Goal: Obtain resource: Download file/media

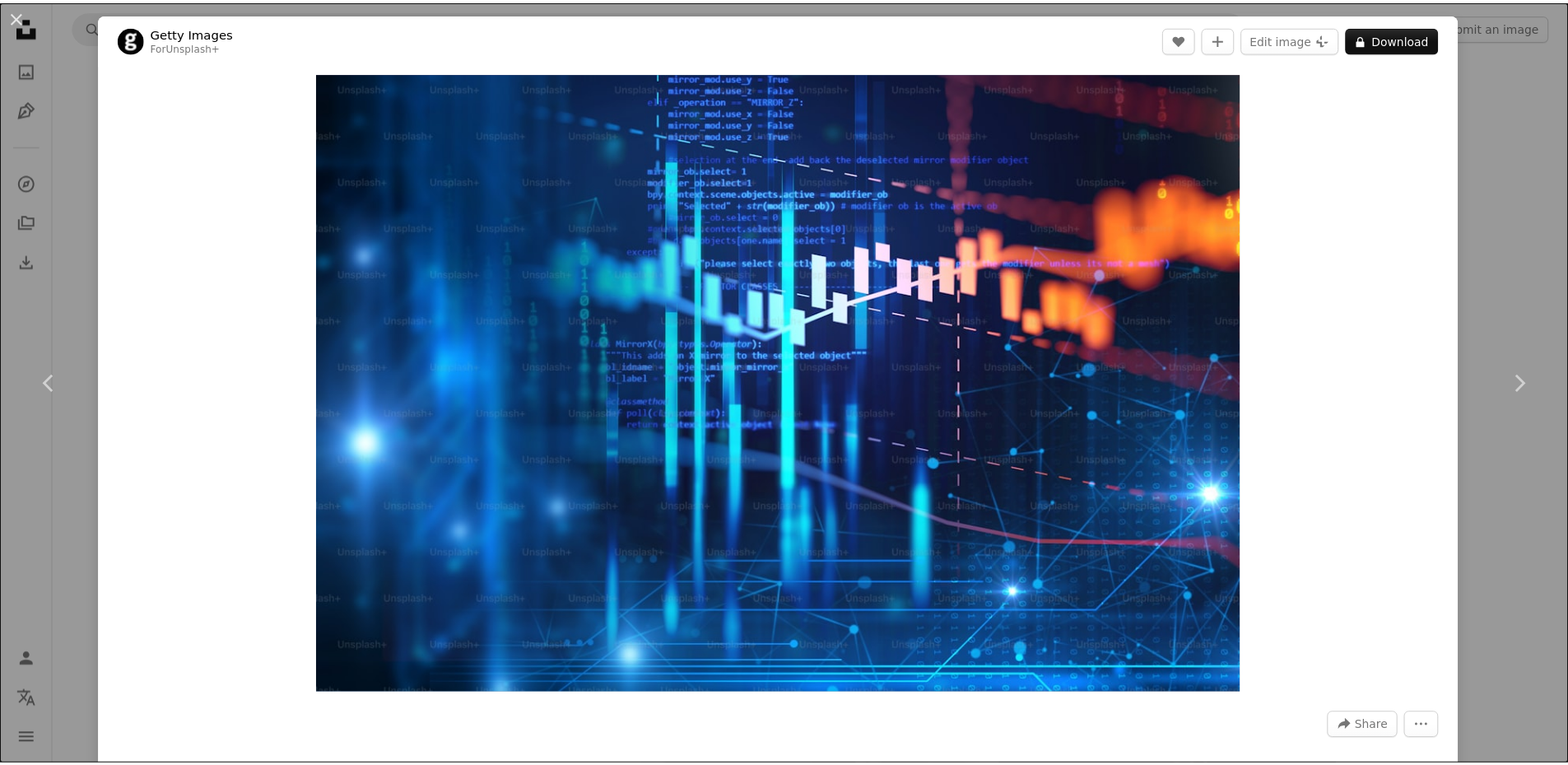
scroll to position [18200, 0]
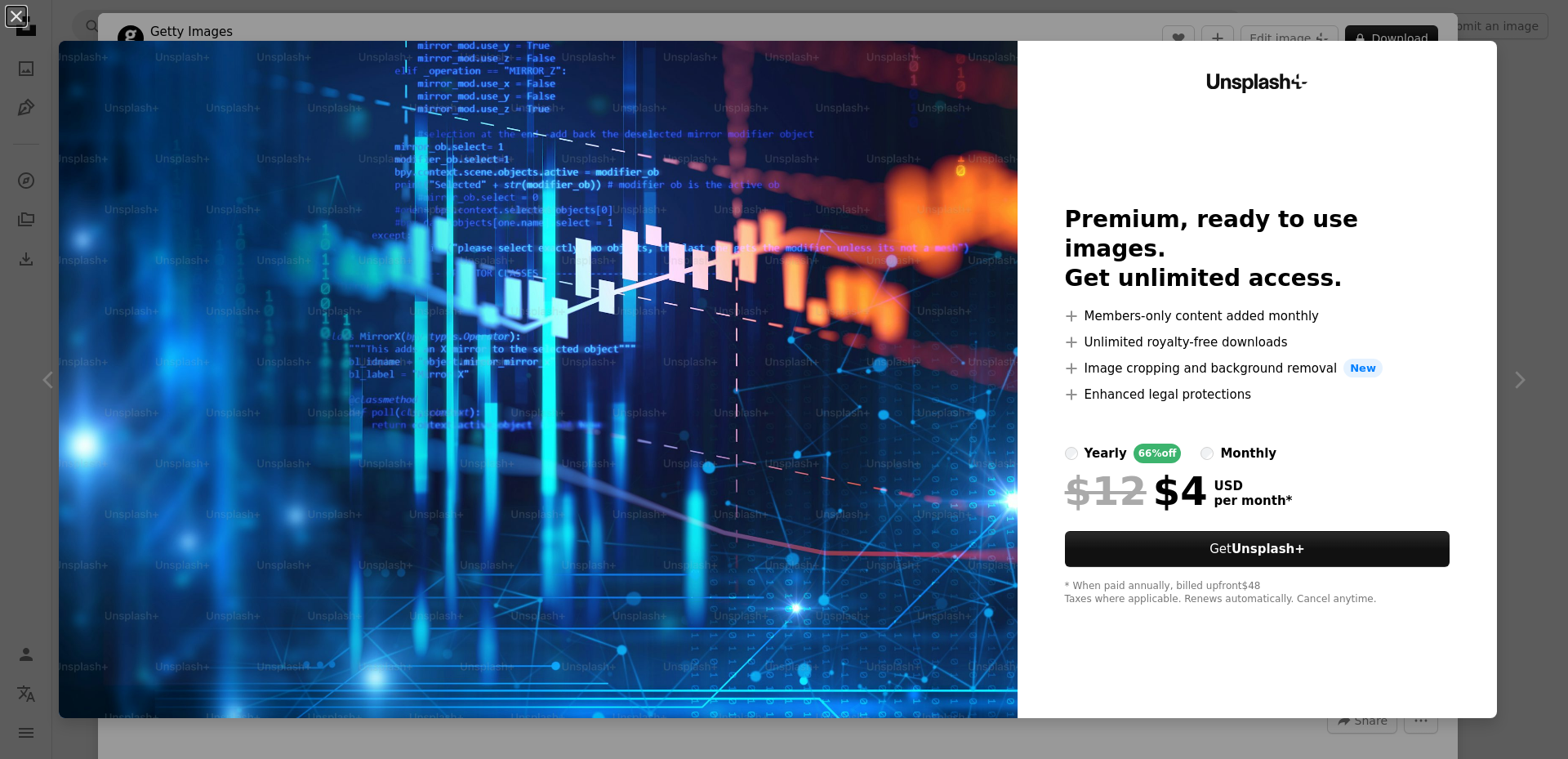
click at [1492, 130] on div "An X shape Unsplash+ Premium, ready to use images. Get unlimited access. A plus…" at bounding box center [784, 379] width 1568 height 759
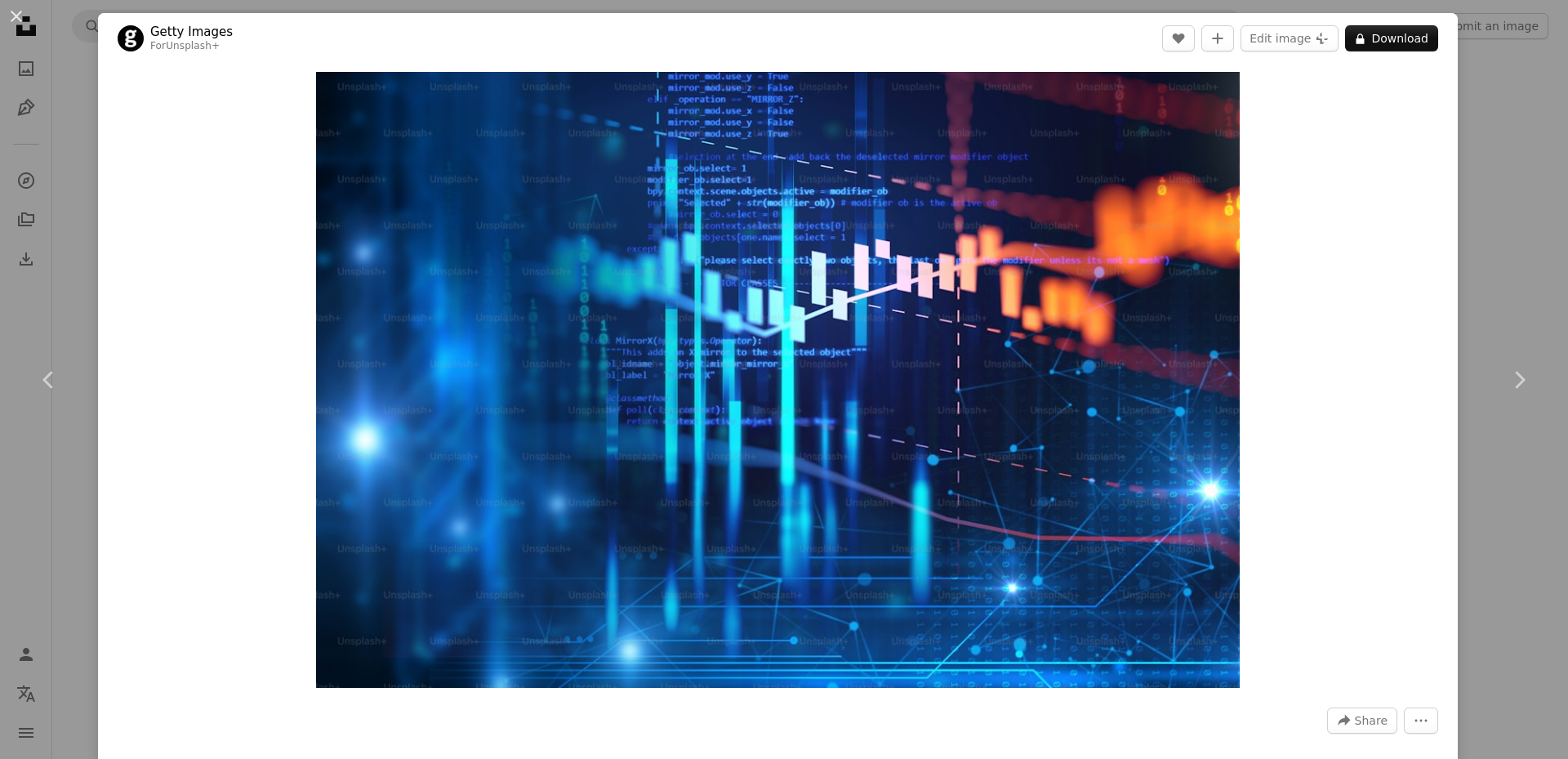
click at [1487, 226] on div "An X shape Chevron left Chevron right Getty Images For Unsplash+ A heart A plus…" at bounding box center [784, 379] width 1568 height 759
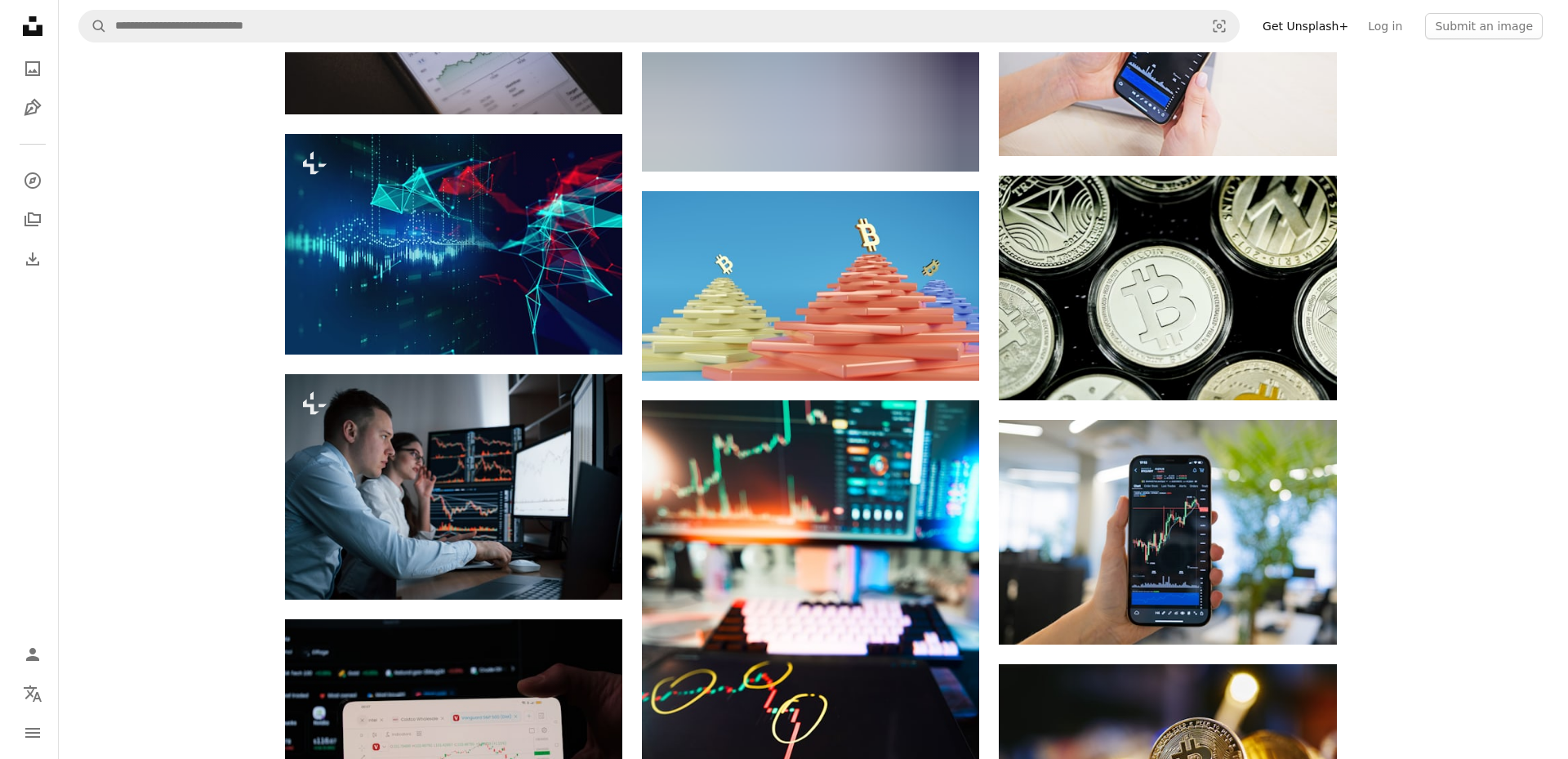
scroll to position [19855, 0]
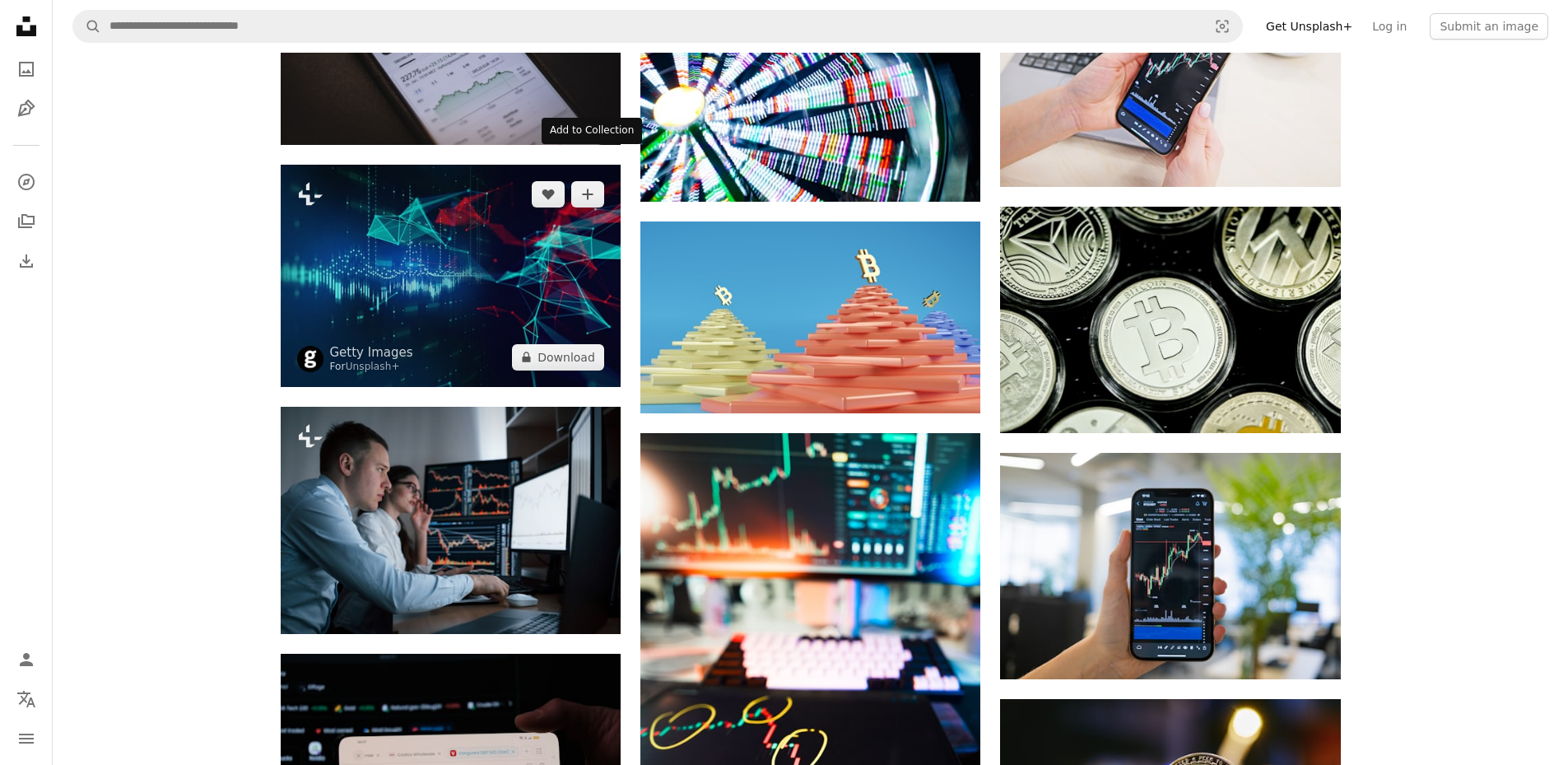
click at [450, 198] on img at bounding box center [450, 276] width 340 height 222
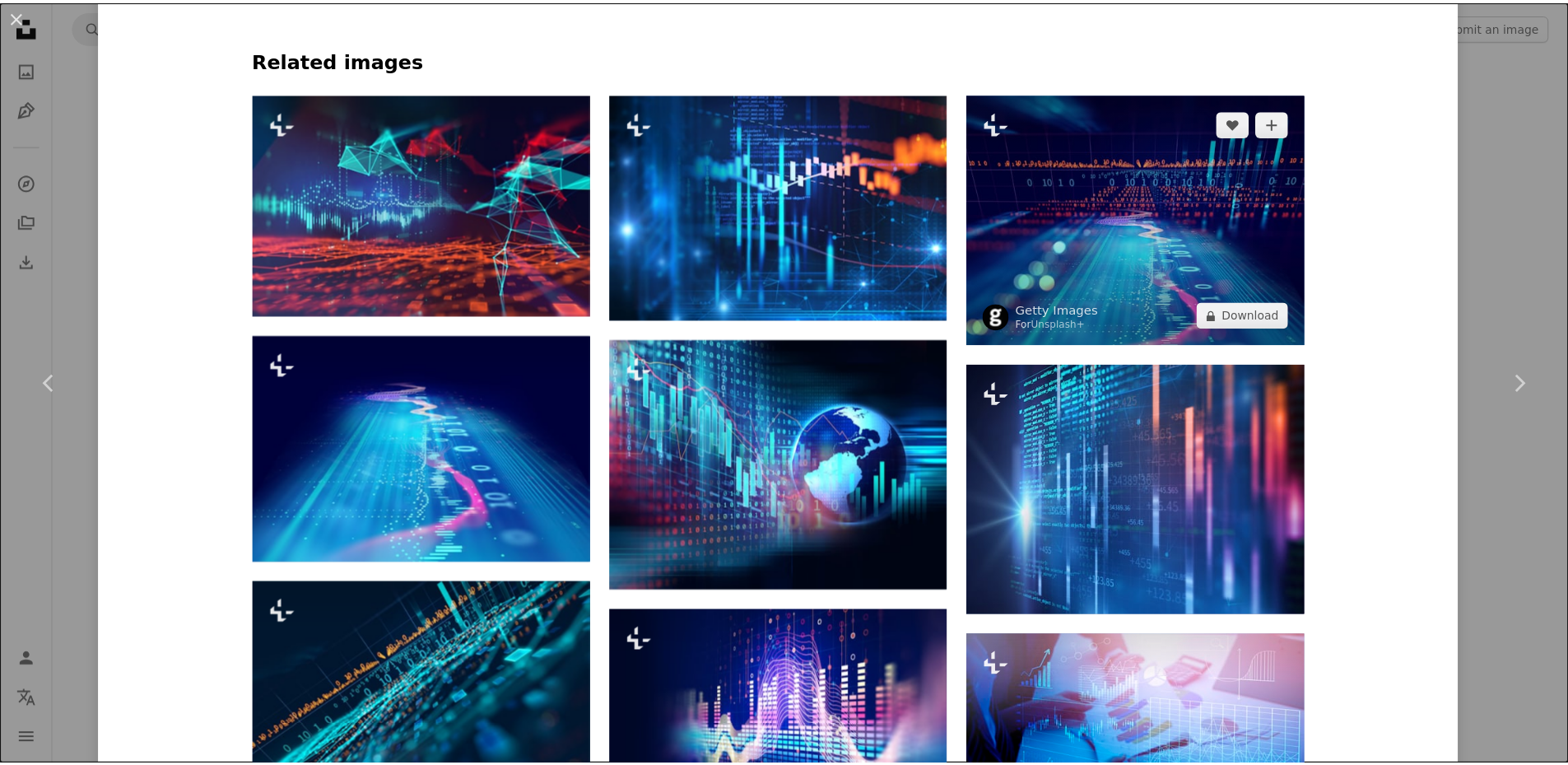
scroll to position [1235, 0]
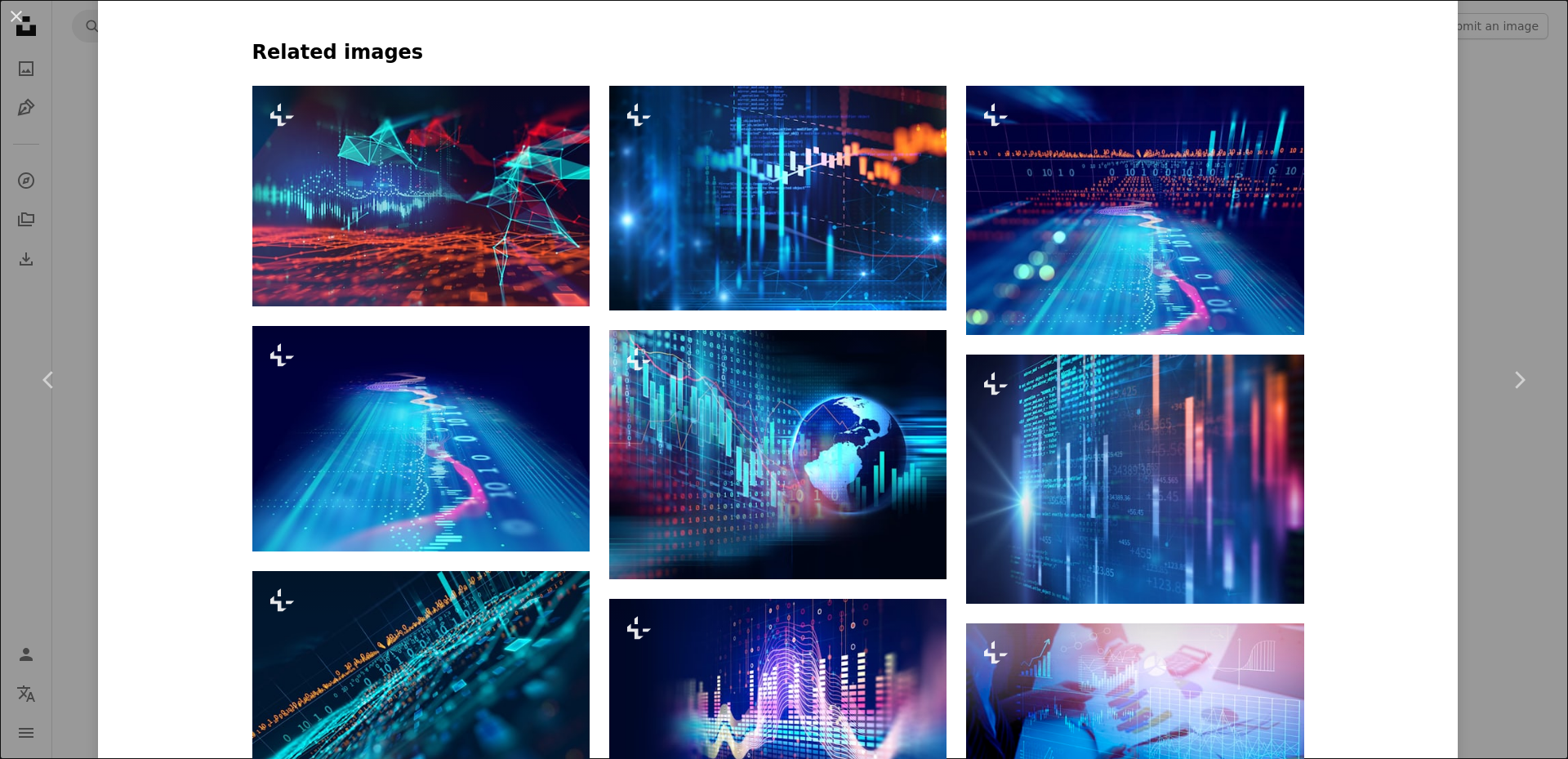
click at [1506, 97] on div "An X shape Chevron left Chevron right Getty Images For Unsplash+ A heart A plus…" at bounding box center [784, 379] width 1568 height 759
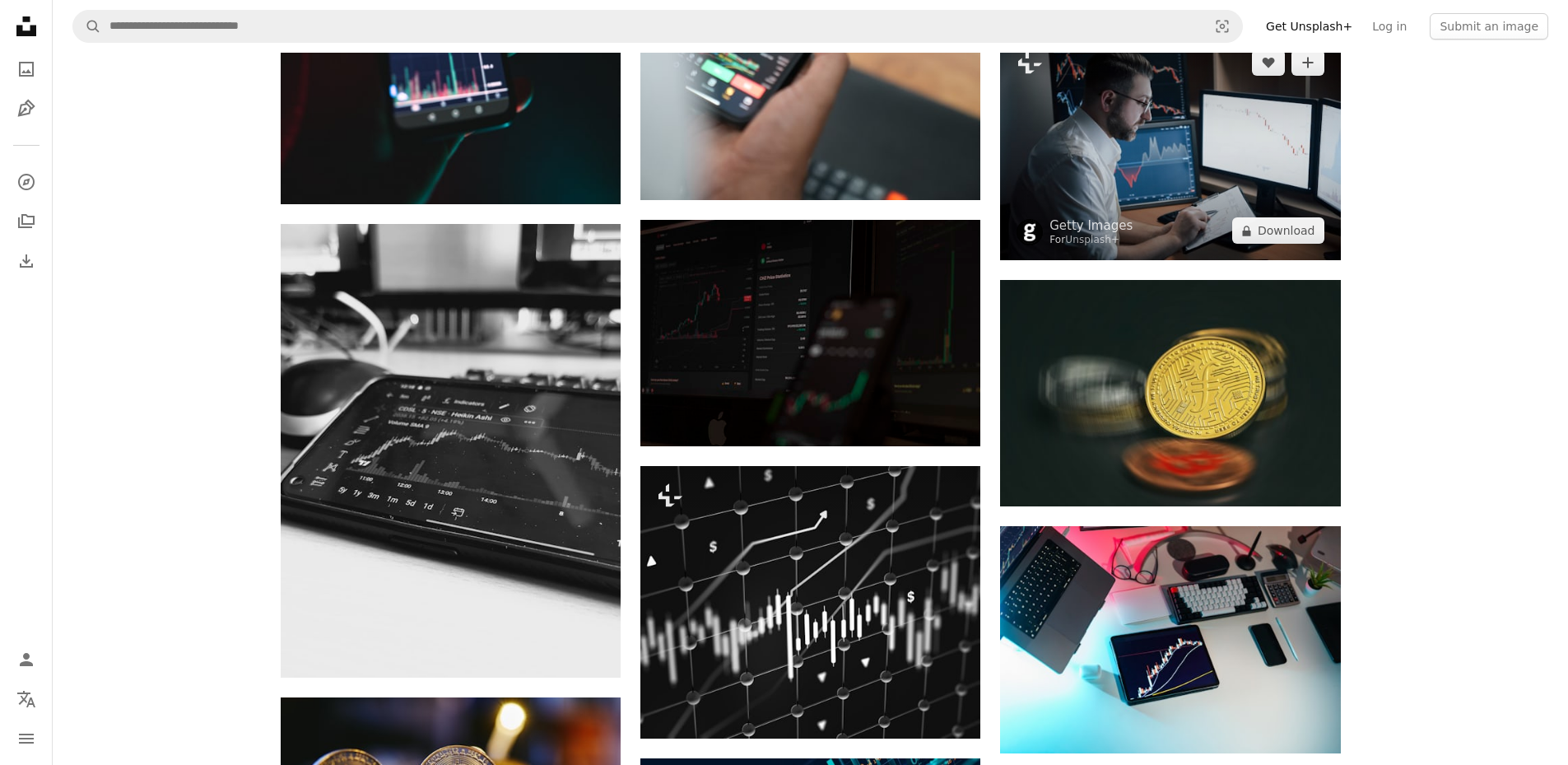
scroll to position [22483, 0]
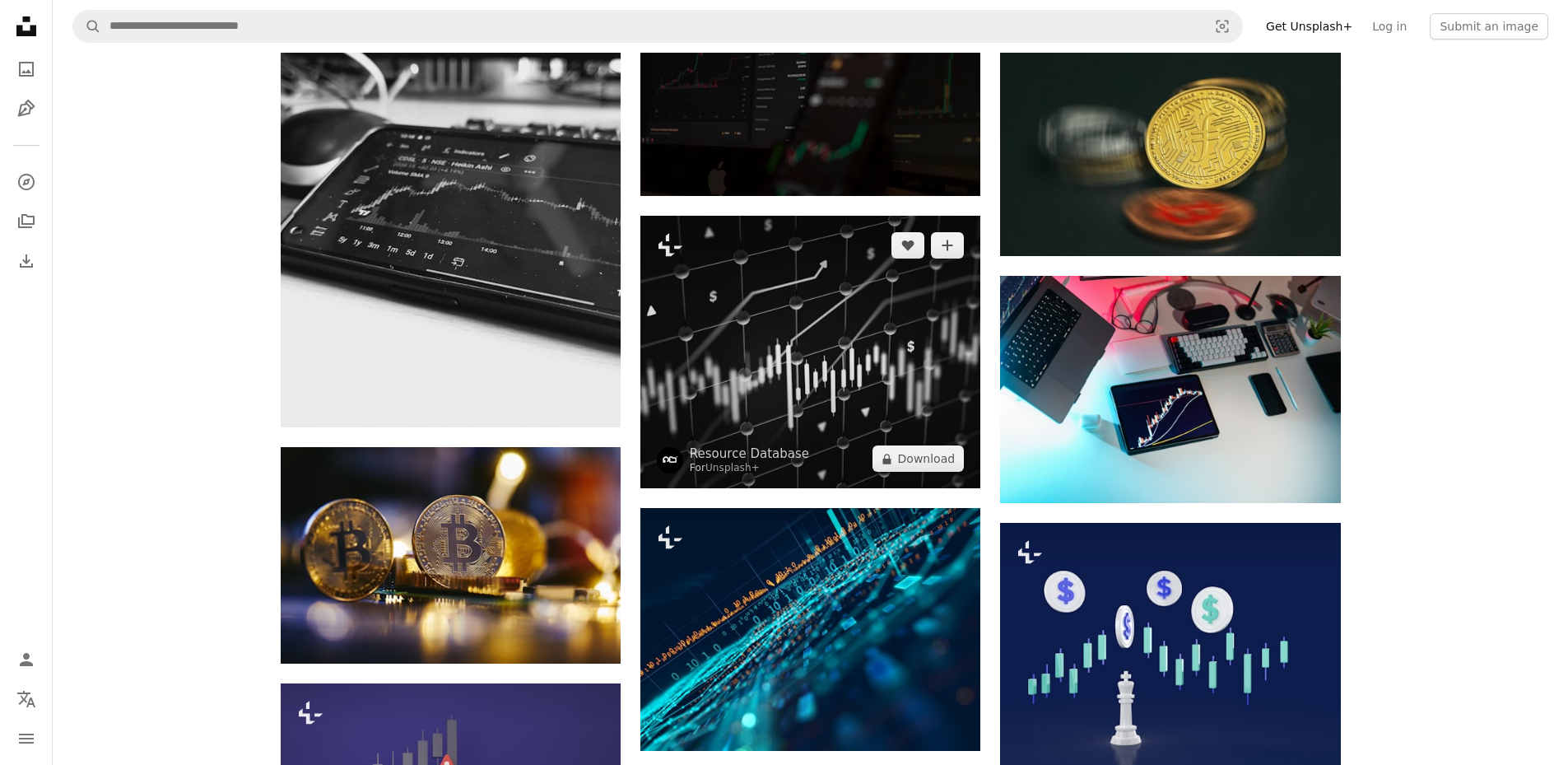
click at [805, 299] on img at bounding box center [809, 352] width 340 height 272
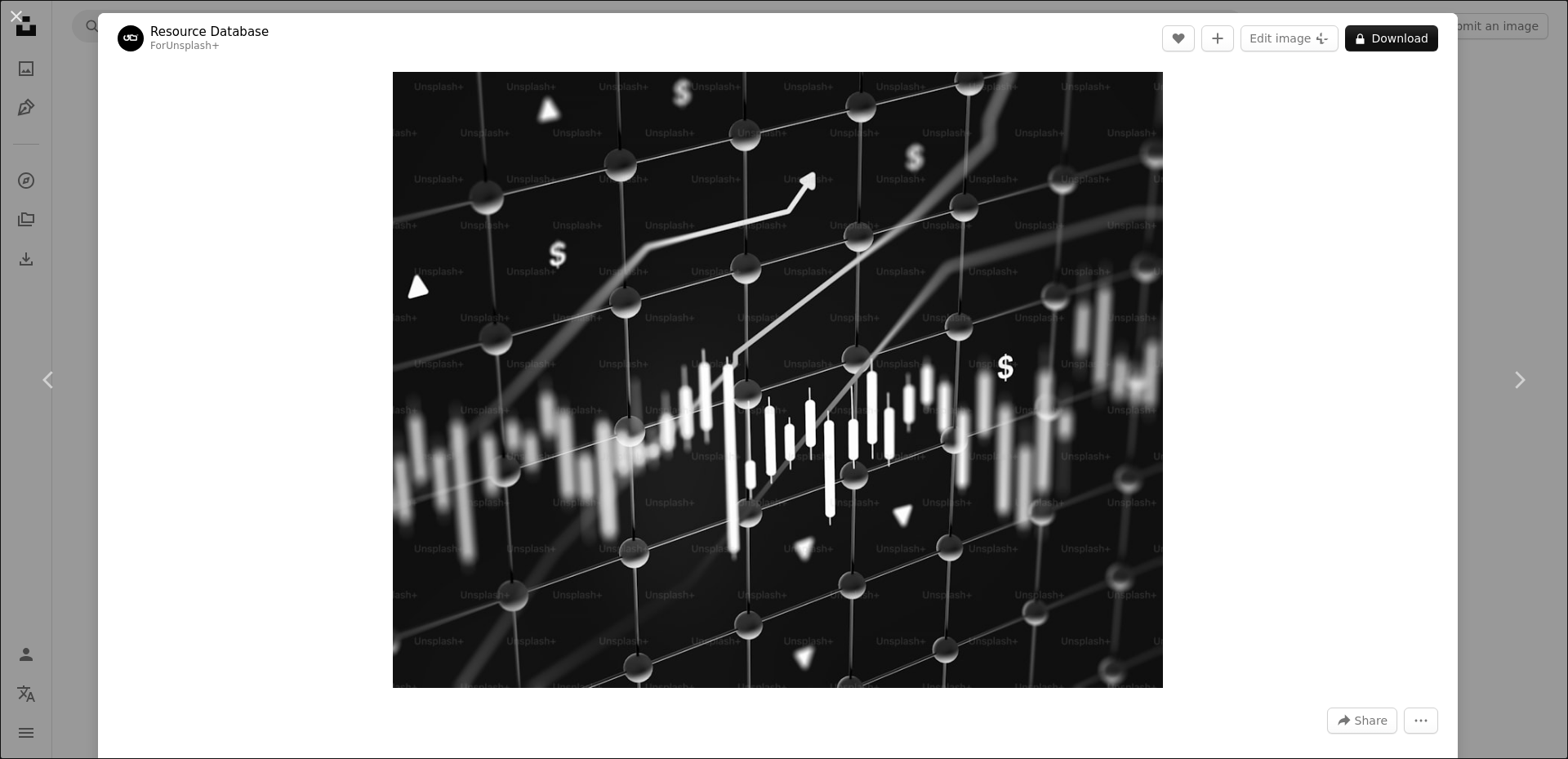
drag, startPoint x: 1493, startPoint y: 125, endPoint x: 1228, endPoint y: 228, distance: 284.3
click at [1493, 126] on div "An X shape Chevron left Chevron right Resource Database For Unsplash+ A heart A…" at bounding box center [784, 379] width 1568 height 759
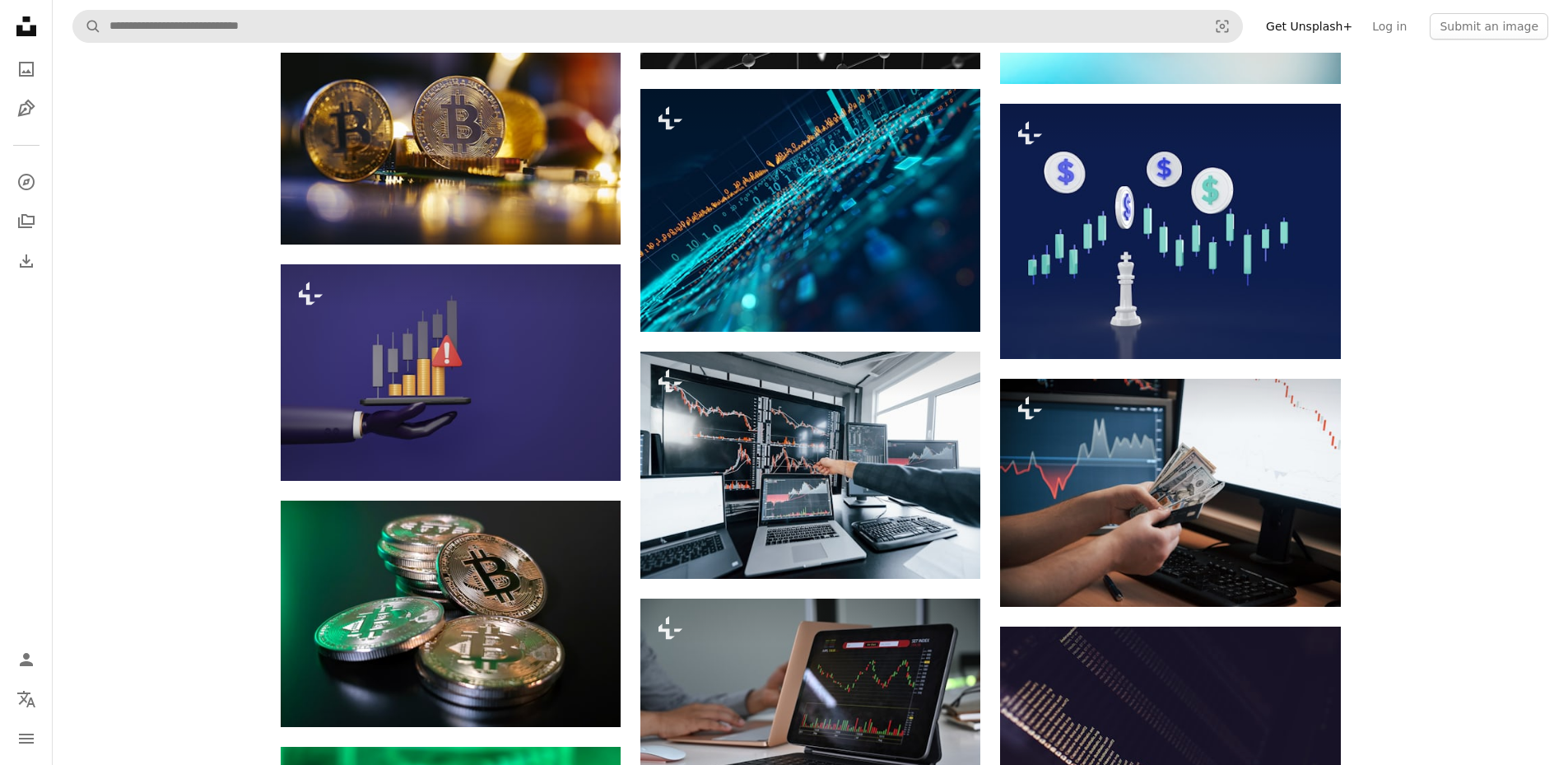
scroll to position [22730, 0]
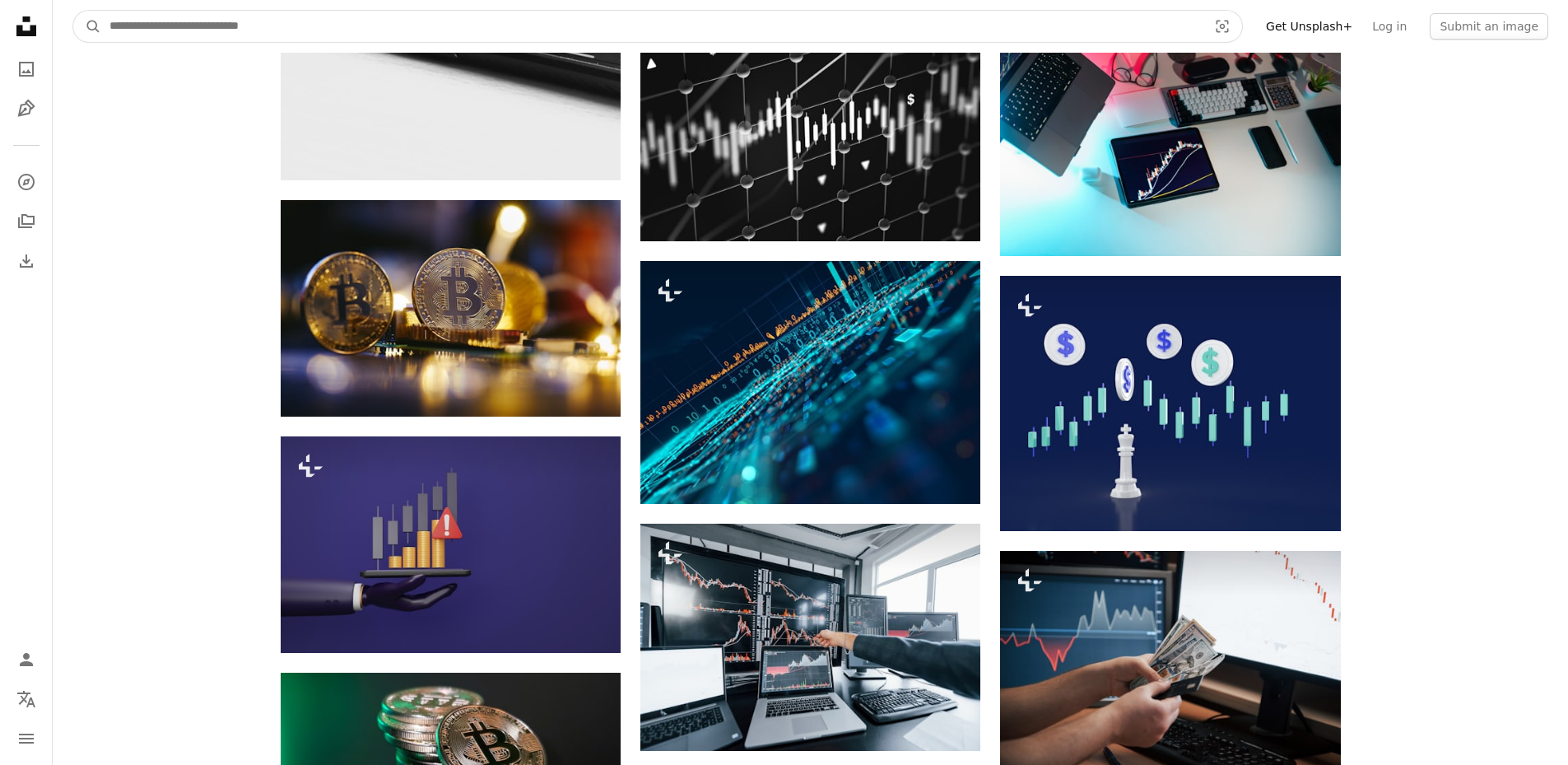
click at [298, 16] on input "Find visuals sitewide" at bounding box center [651, 26] width 1101 height 31
type input "**********"
click at [73, 10] on button "A magnifying glass" at bounding box center [87, 26] width 28 height 31
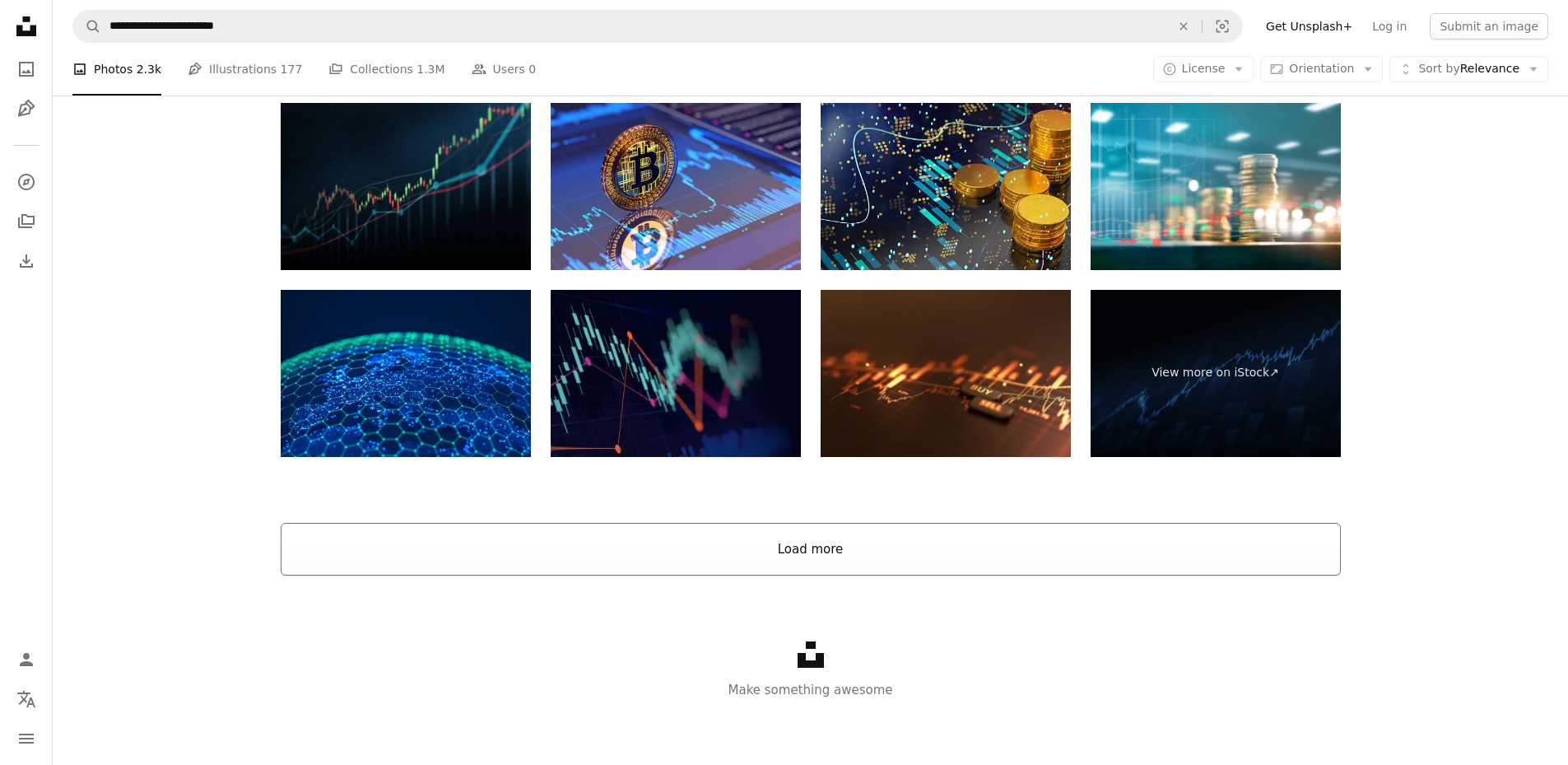
click at [819, 559] on button "Load more" at bounding box center [810, 549] width 1060 height 53
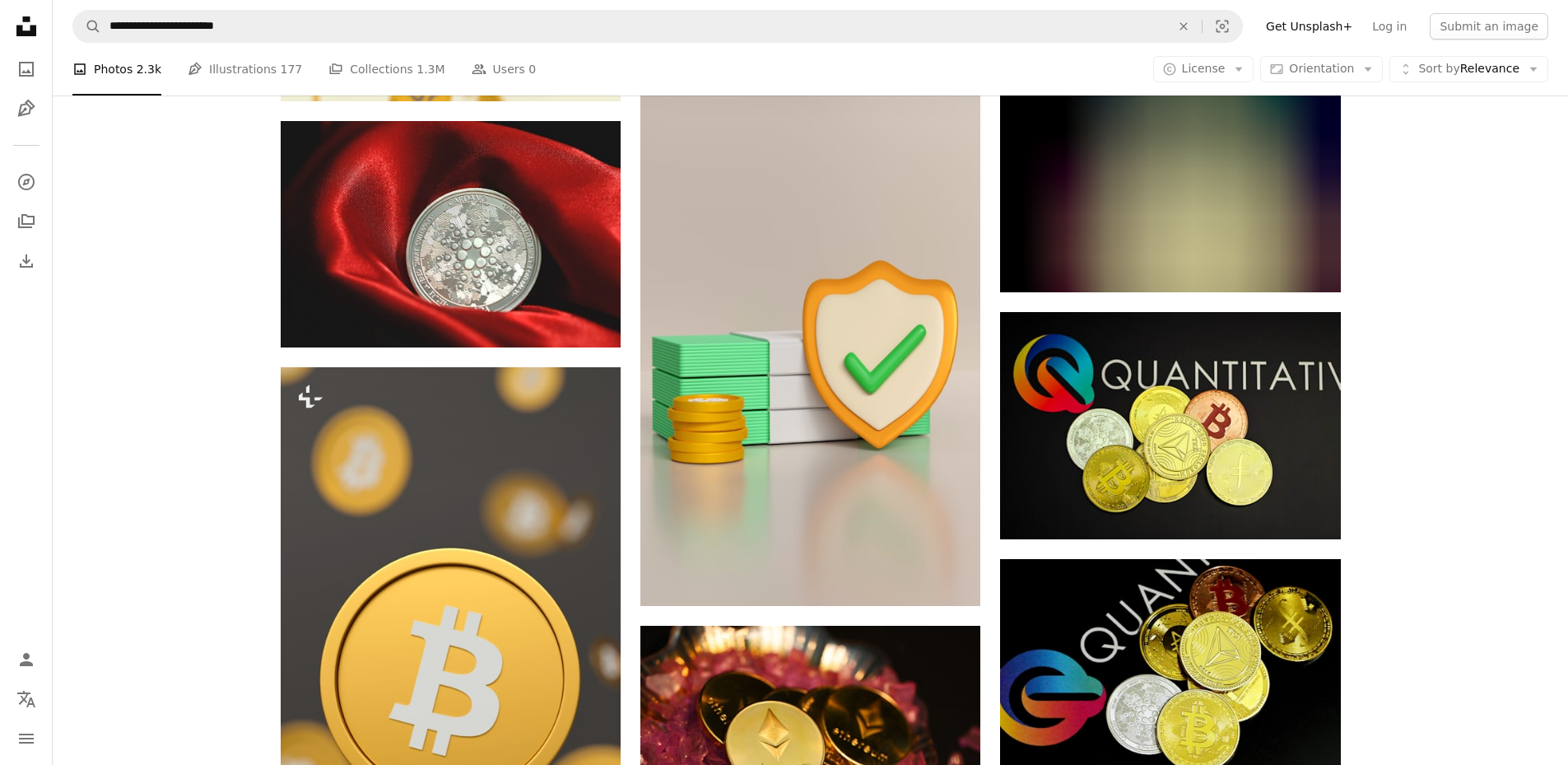
scroll to position [3238, 0]
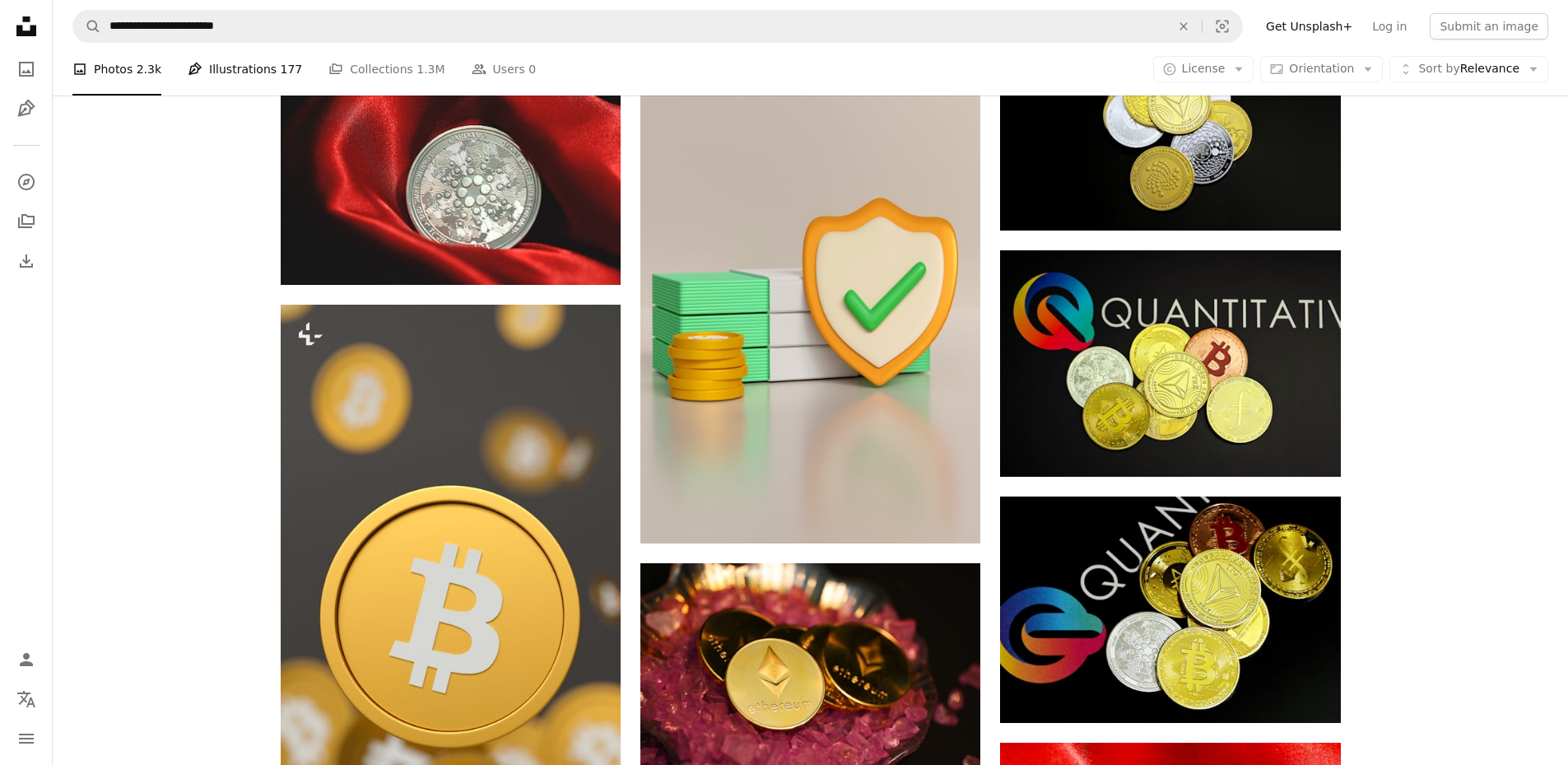
click at [231, 61] on link "Pen Tool Illustrations 177" at bounding box center [244, 69] width 114 height 53
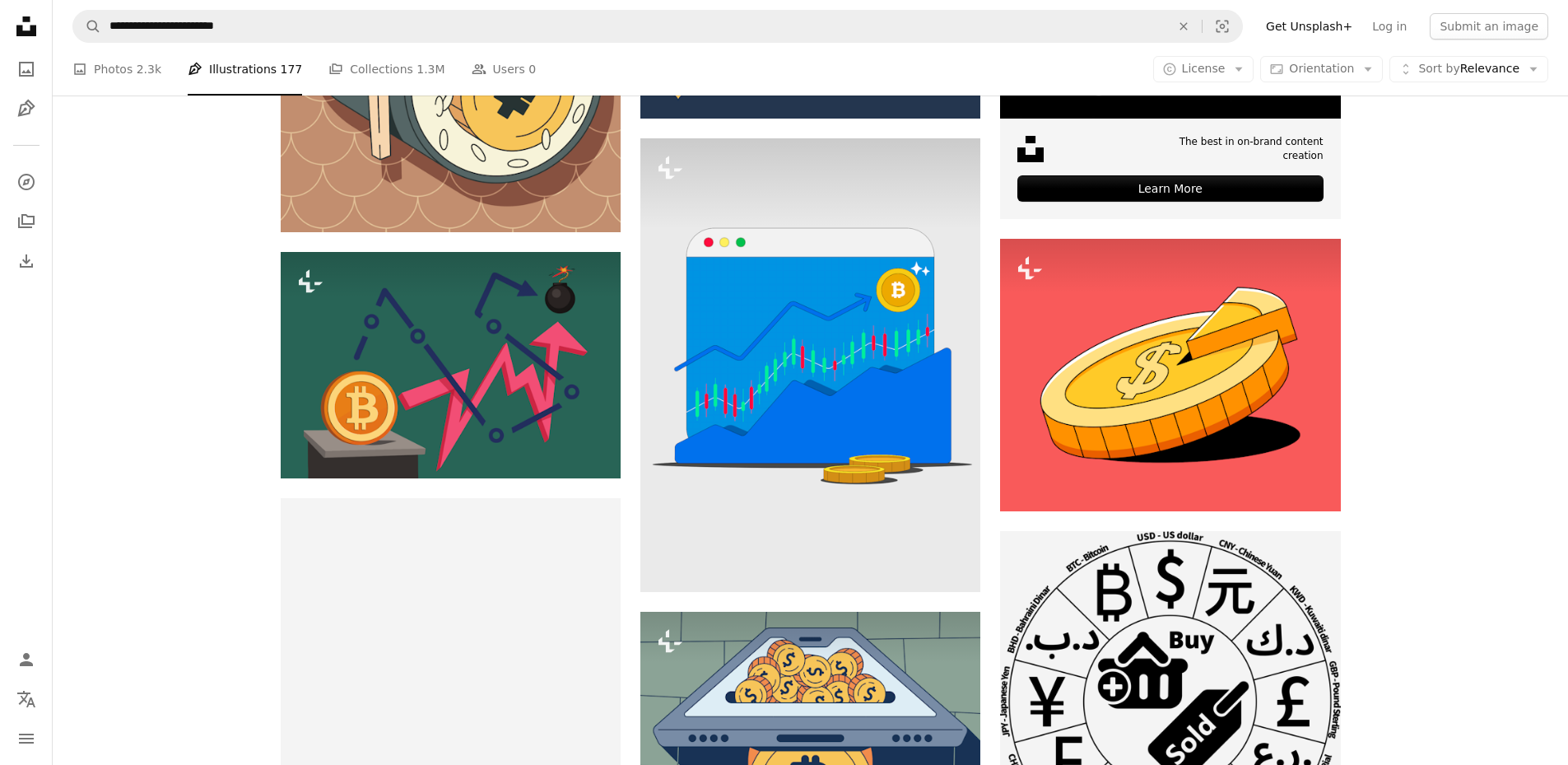
scroll to position [82, 0]
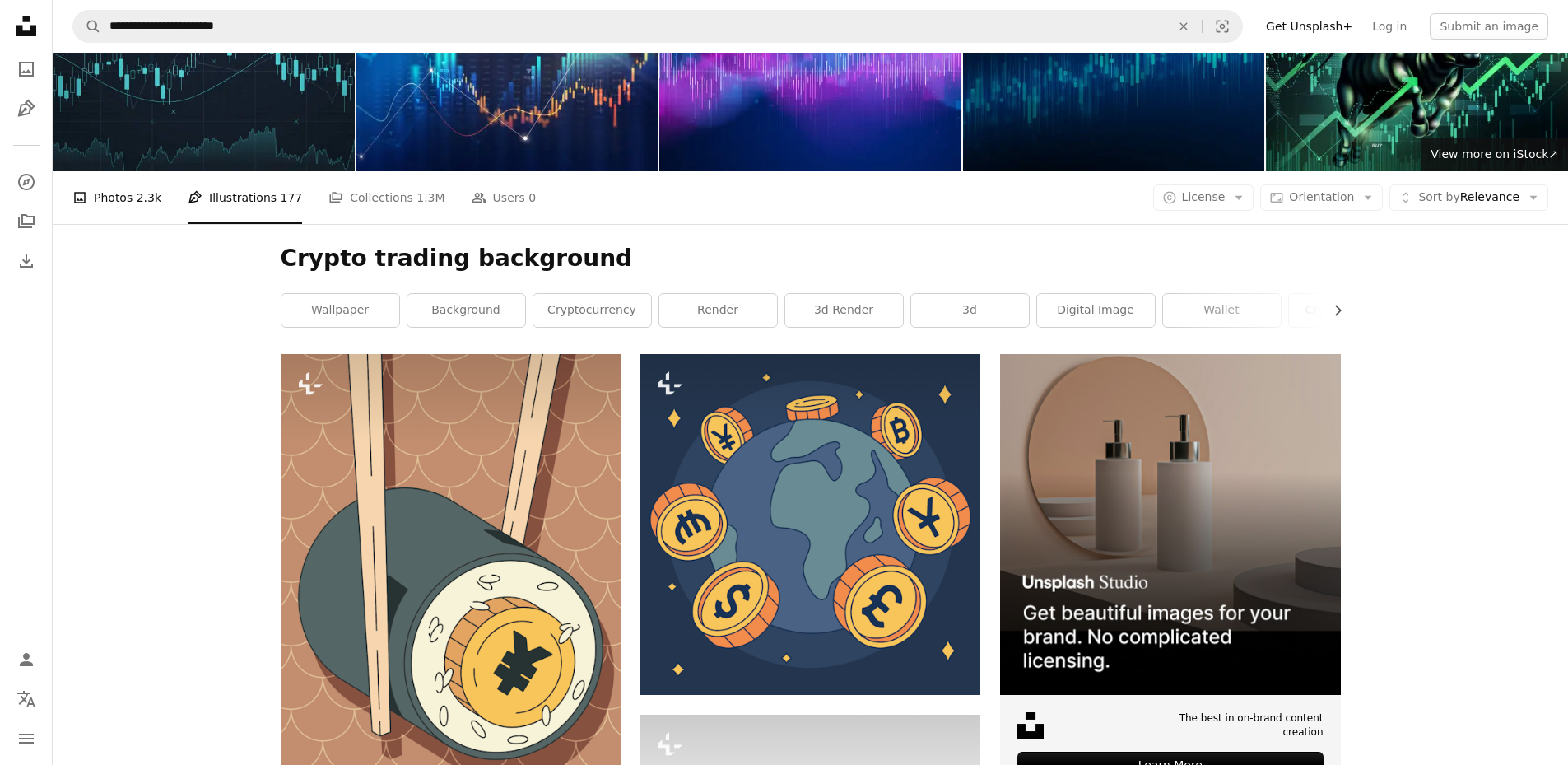
click at [99, 194] on link "A photo Photos 2.3k" at bounding box center [117, 197] width 89 height 53
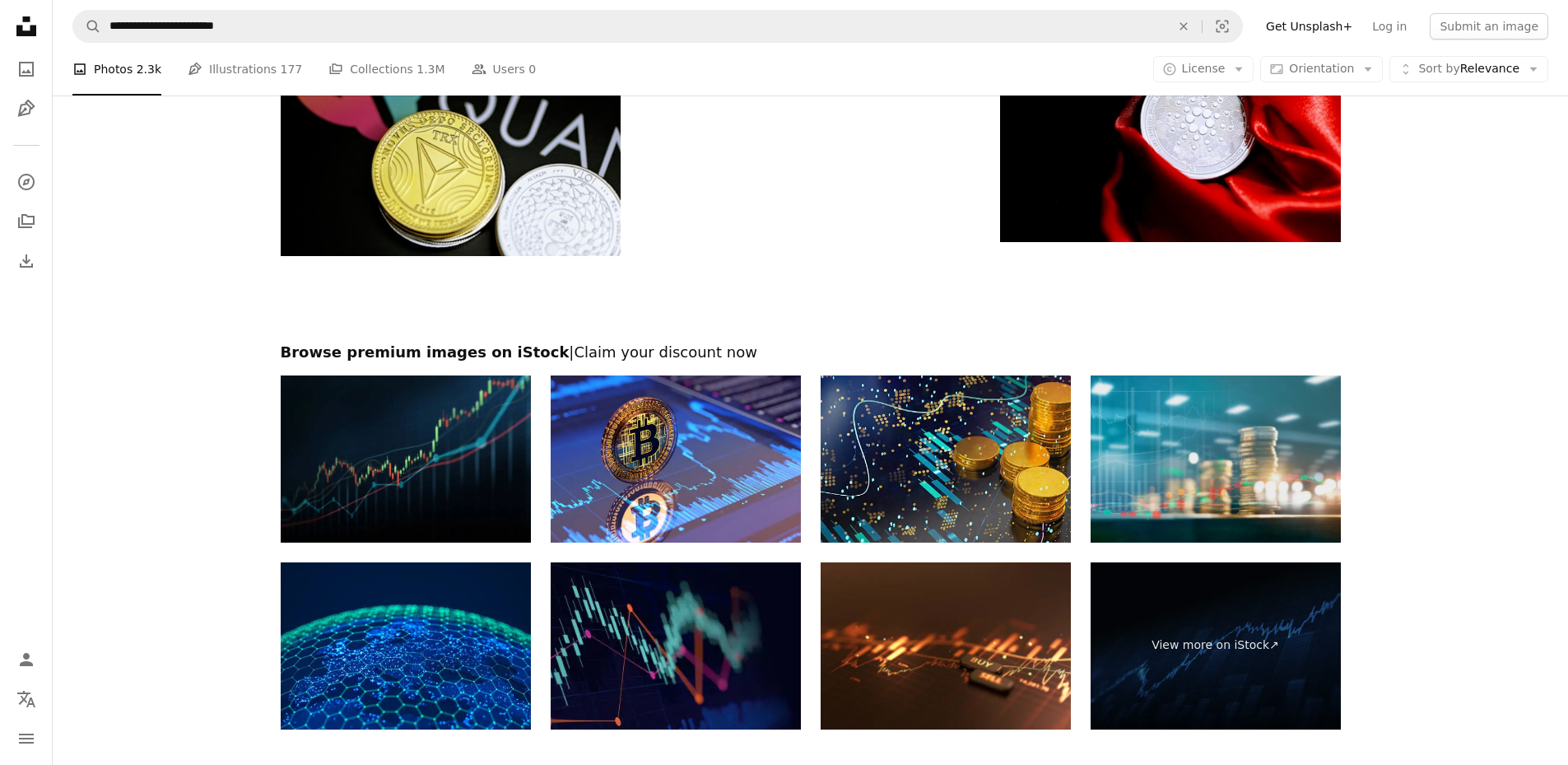
scroll to position [5709, 0]
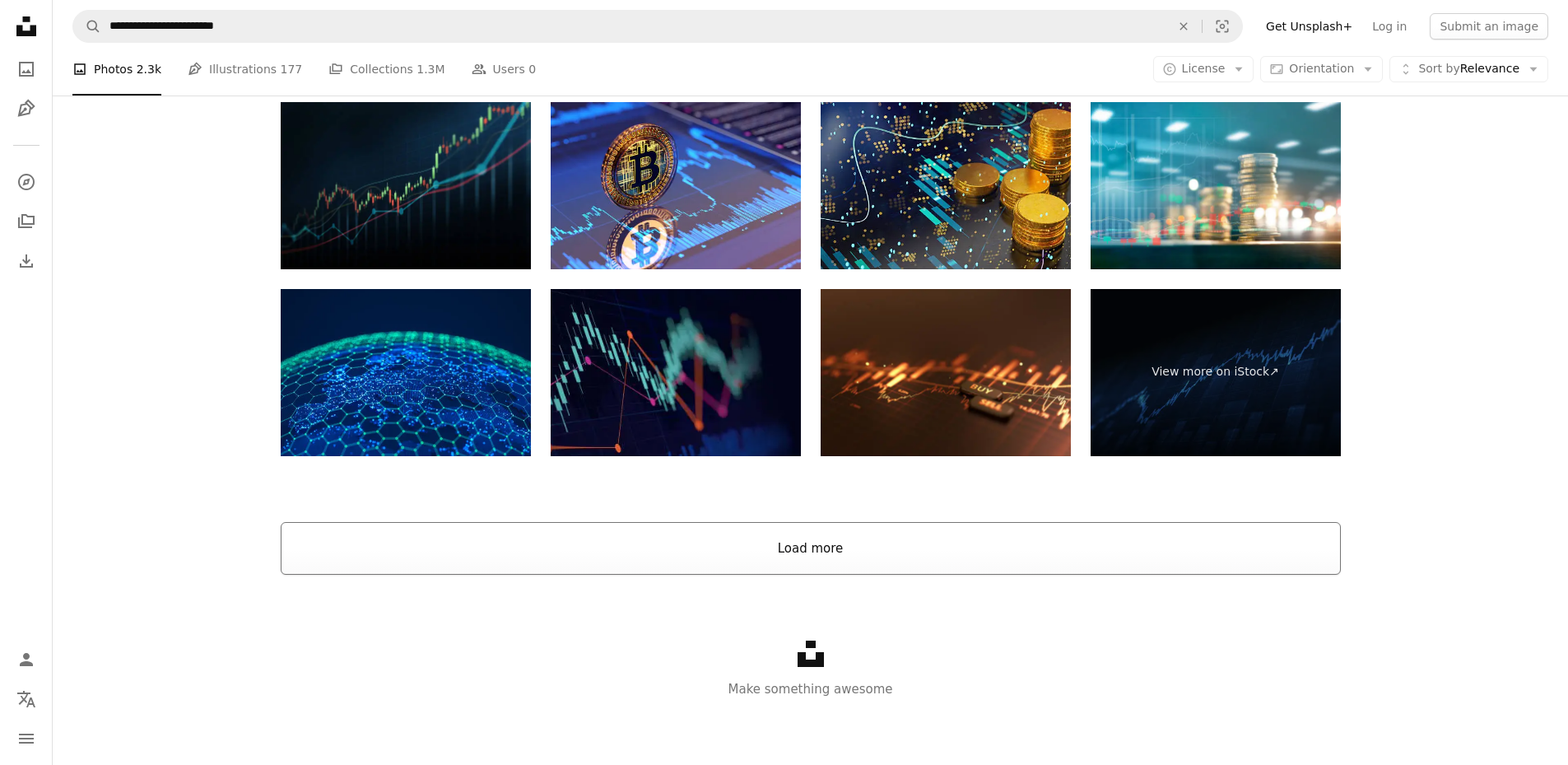
click at [819, 561] on button "Load more" at bounding box center [810, 548] width 1060 height 53
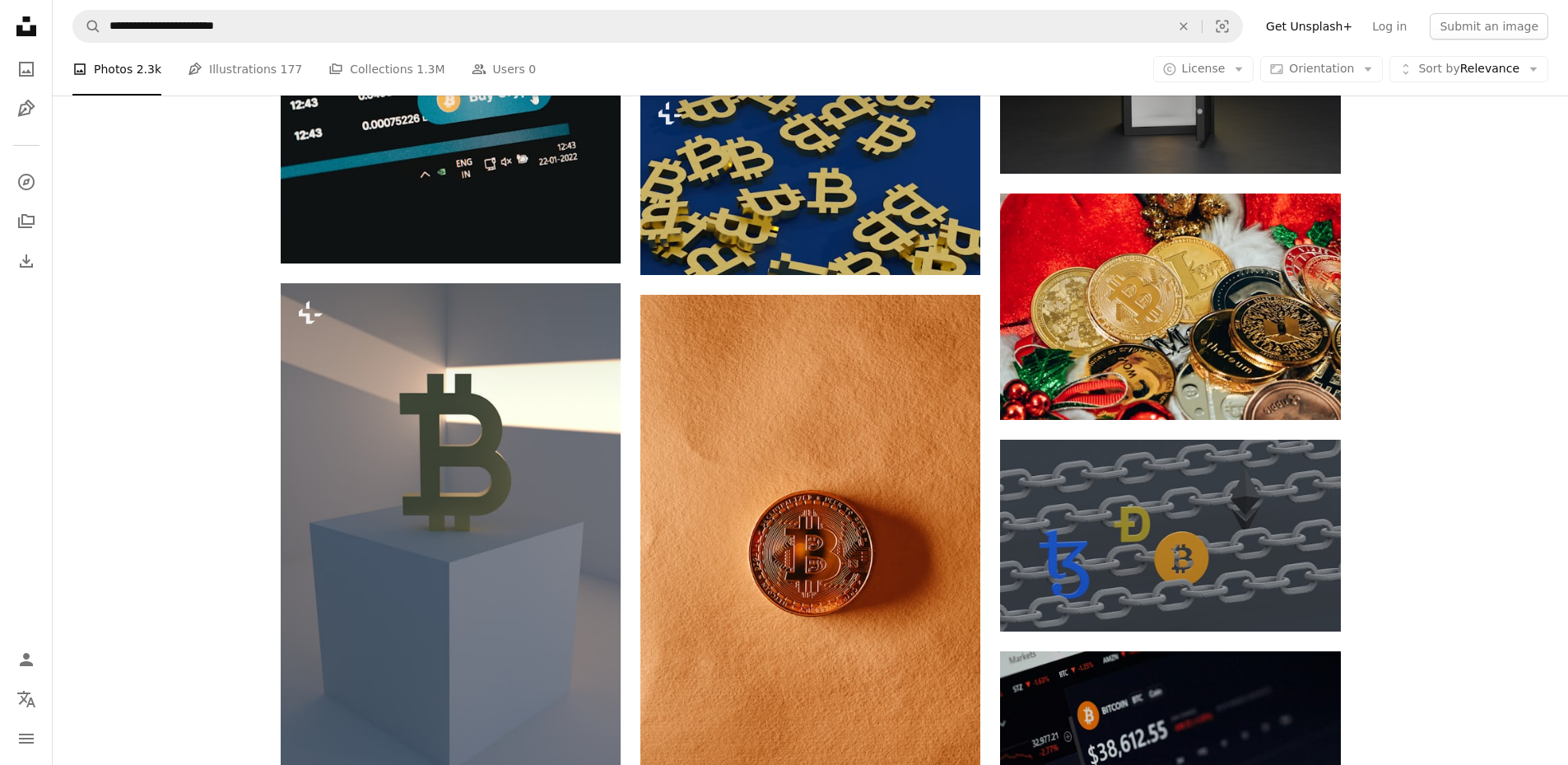
scroll to position [20368, 0]
